Goal: Communication & Community: Answer question/provide support

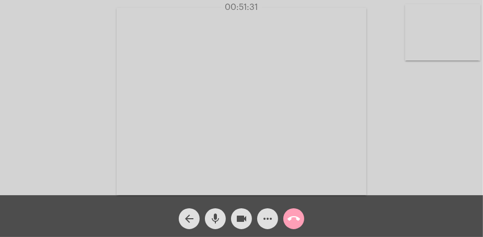
click at [291, 220] on mat-icon "call_end" at bounding box center [293, 219] width 13 height 13
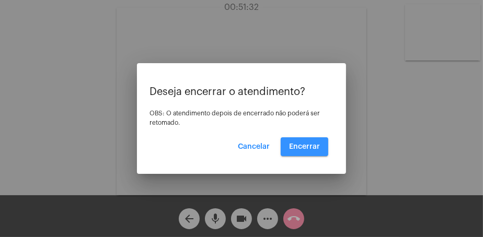
click at [308, 146] on span "Encerrar" at bounding box center [304, 146] width 31 height 7
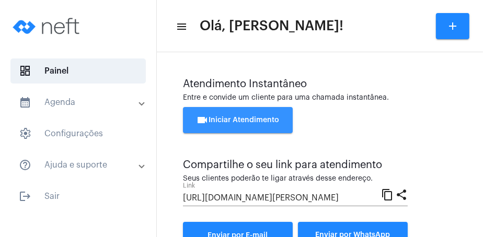
click at [254, 124] on button "videocam Iniciar Atendimento" at bounding box center [238, 120] width 110 height 26
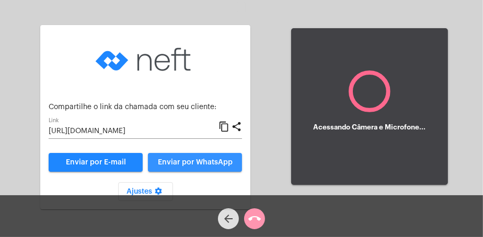
click at [213, 162] on span "Enviar por WhatsApp" at bounding box center [195, 162] width 75 height 7
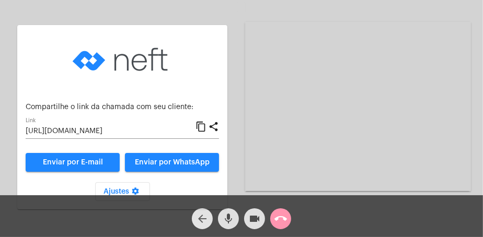
click at [195, 219] on button "arrow_back" at bounding box center [202, 218] width 21 height 21
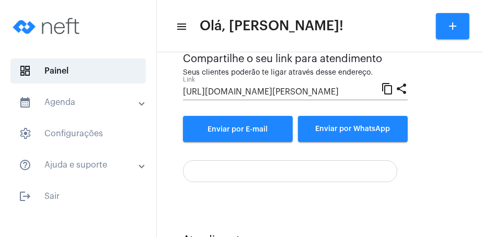
scroll to position [287, 0]
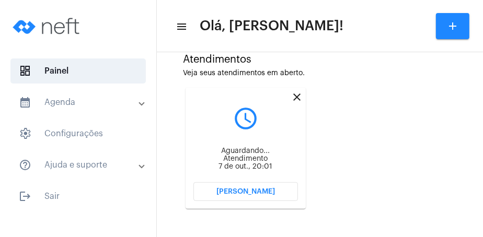
click at [288, 196] on button "[PERSON_NAME]" at bounding box center [245, 191] width 104 height 19
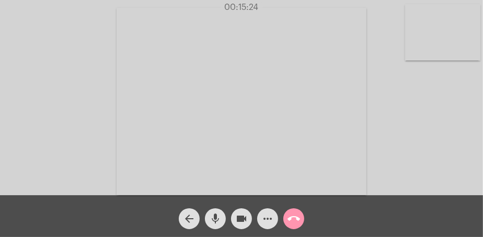
click at [390, 212] on div "arrow_back mic videocam more_horiz call_end" at bounding box center [241, 216] width 483 height 42
click at [292, 219] on mat-icon "call_end" at bounding box center [293, 219] width 13 height 13
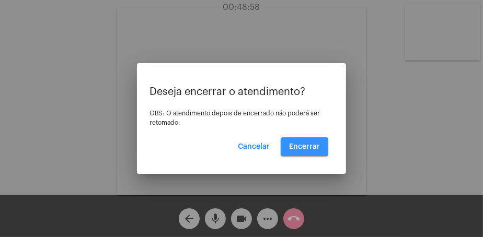
click at [300, 143] on span "Encerrar" at bounding box center [304, 146] width 31 height 7
